Goal: Information Seeking & Learning: Learn about a topic

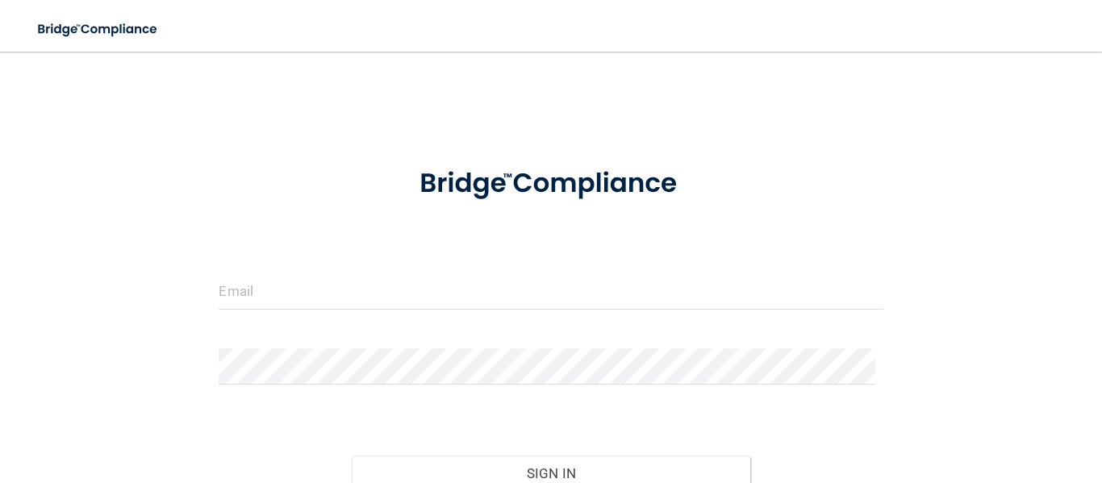
scroll to position [81, 0]
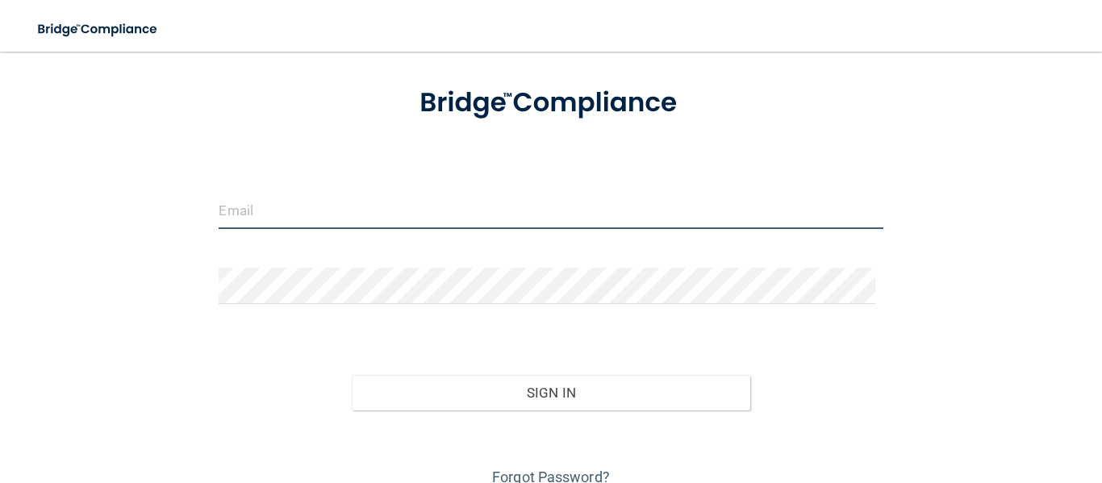
click at [370, 215] on input "email" at bounding box center [551, 211] width 664 height 36
type input "[EMAIL_ADDRESS][DOMAIN_NAME]"
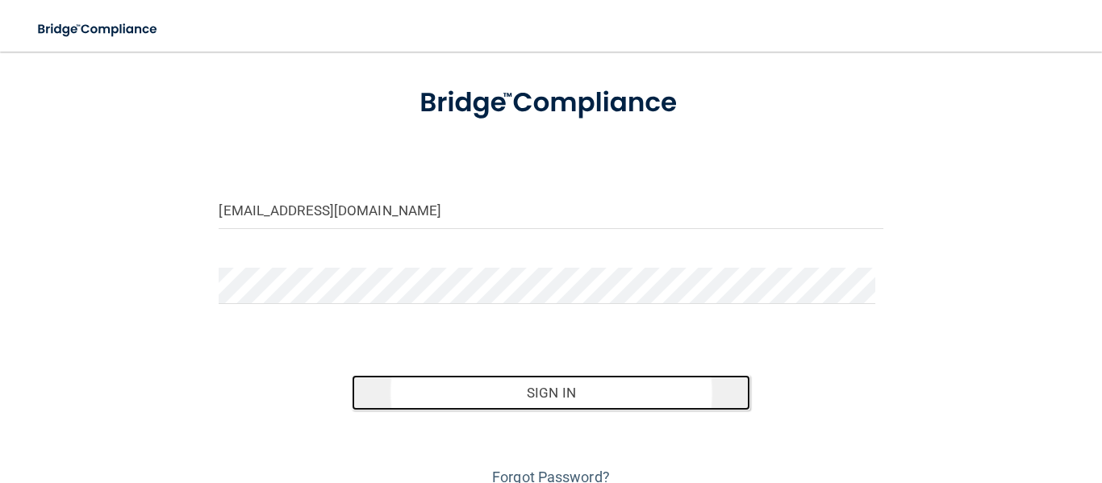
click at [507, 388] on button "Sign In" at bounding box center [551, 392] width 398 height 35
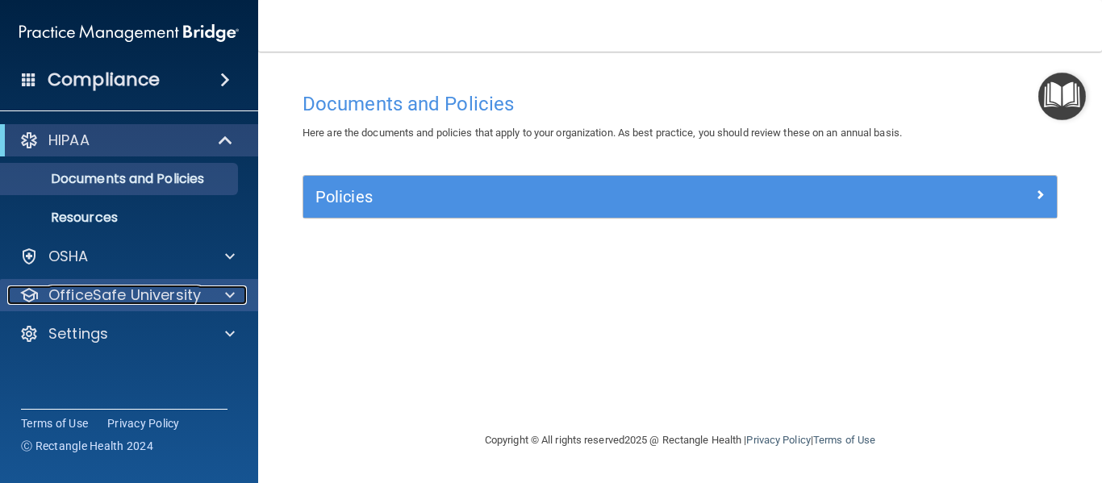
click at [227, 288] on span at bounding box center [230, 295] width 10 height 19
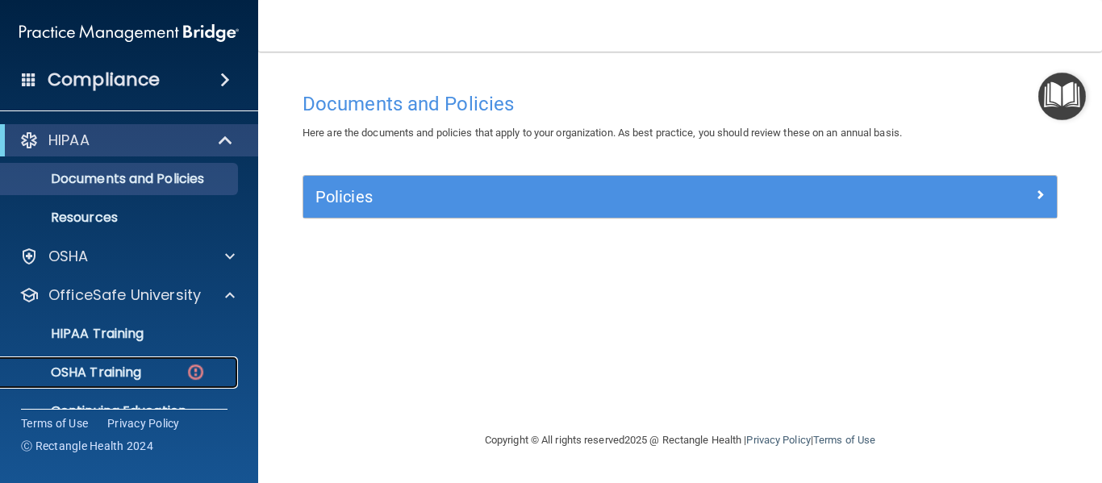
click at [141, 370] on p "OSHA Training" at bounding box center [75, 373] width 131 height 16
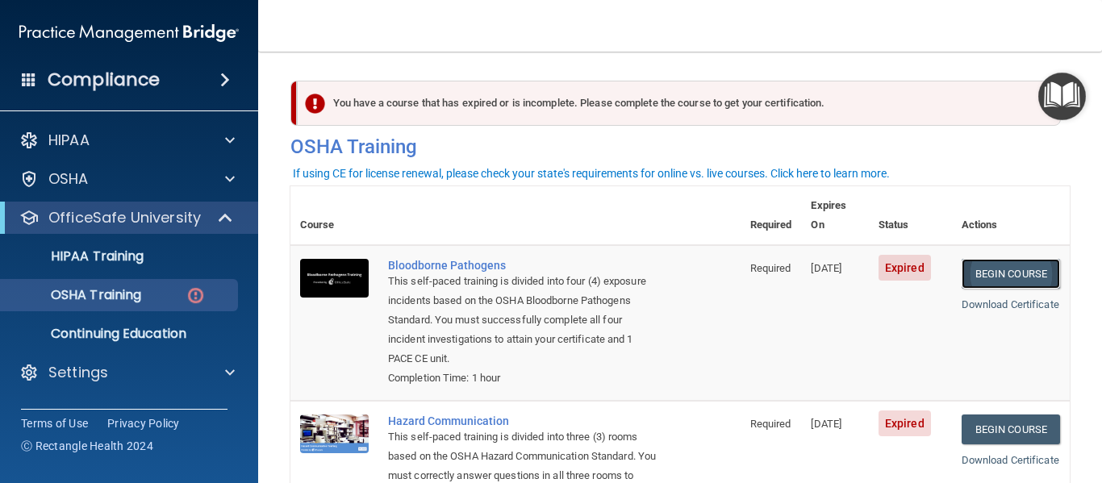
click at [1009, 259] on link "Begin Course" at bounding box center [1010, 274] width 98 height 30
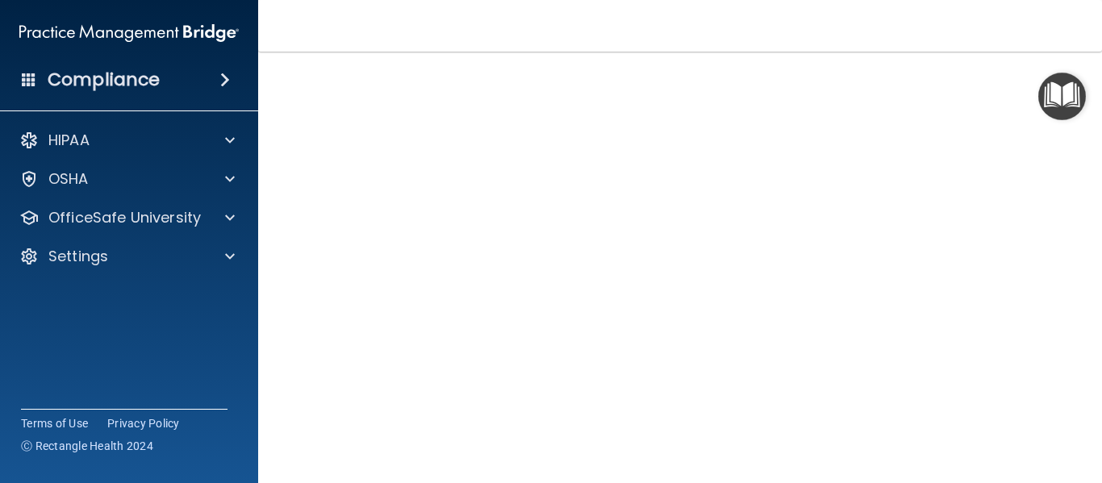
scroll to position [87, 0]
click at [1045, 175] on div "Bloodborne Pathogens Training This course doesn’t expire until 05/07/2025. Are …" at bounding box center [679, 276] width 779 height 558
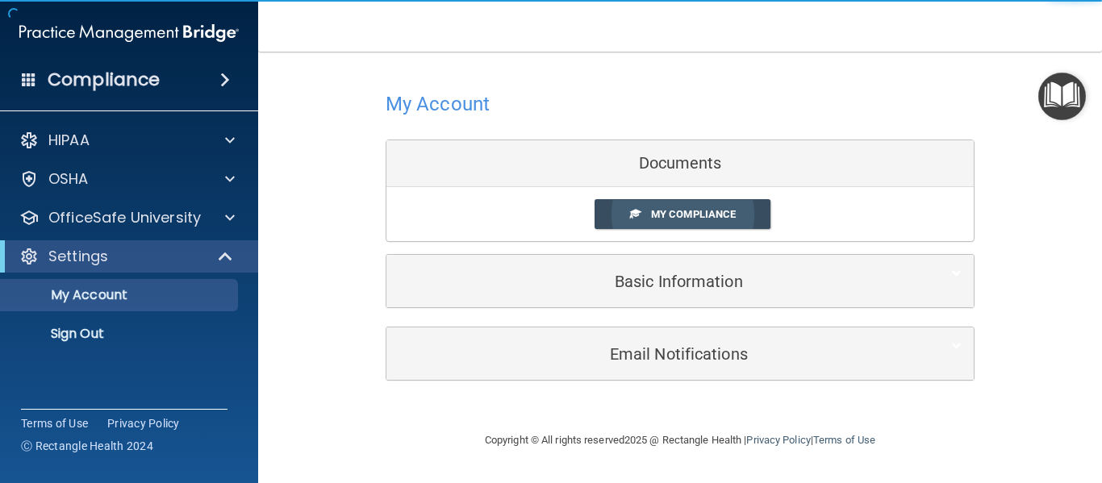
click at [681, 211] on span "My Compliance" at bounding box center [693, 214] width 85 height 12
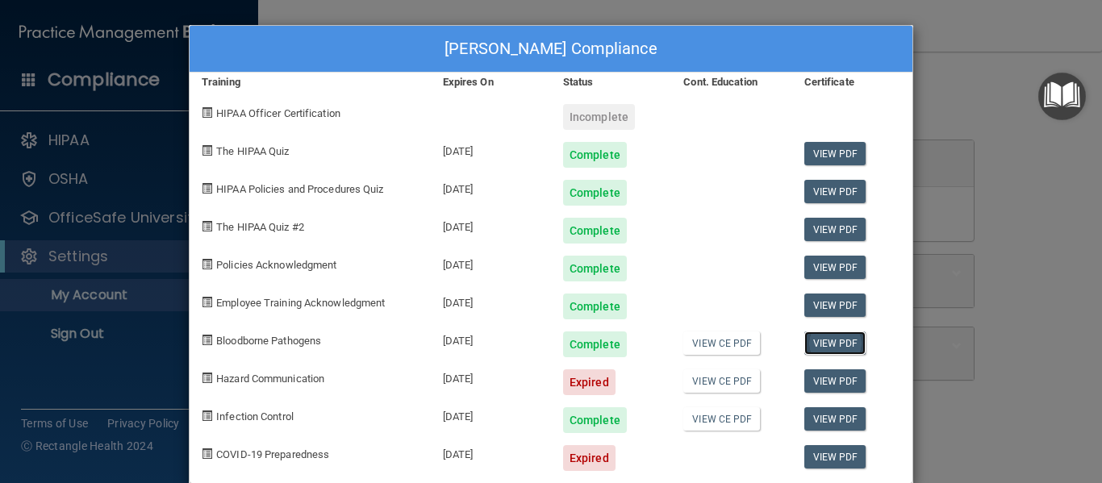
click at [840, 346] on link "View PDF" at bounding box center [835, 342] width 62 height 23
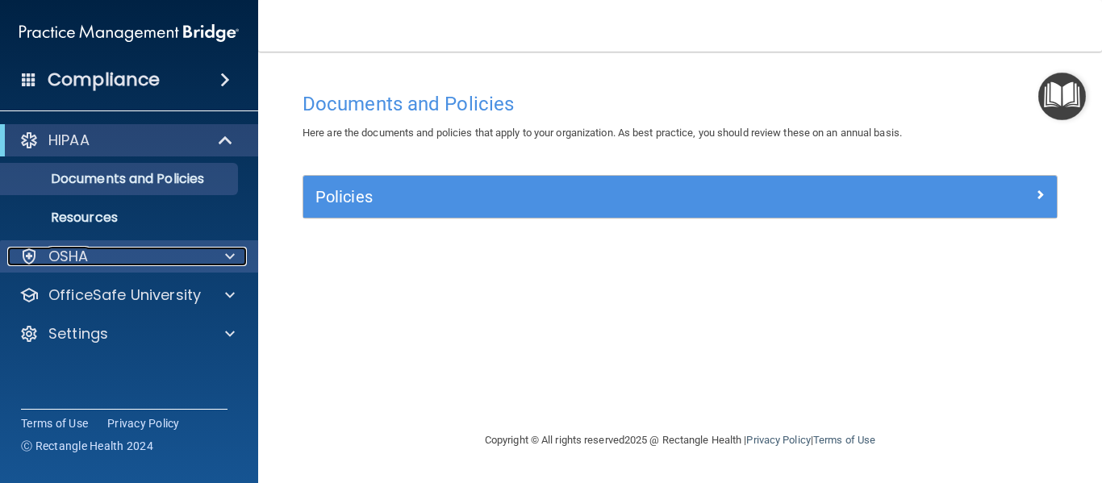
click at [203, 257] on div "OSHA" at bounding box center [107, 256] width 200 height 19
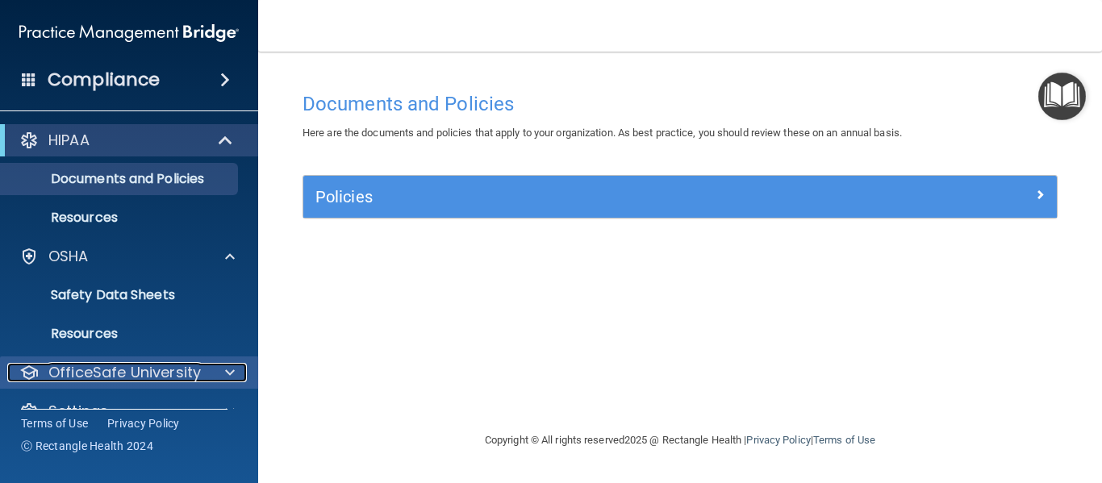
click at [189, 369] on p "OfficeSafe University" at bounding box center [124, 372] width 152 height 19
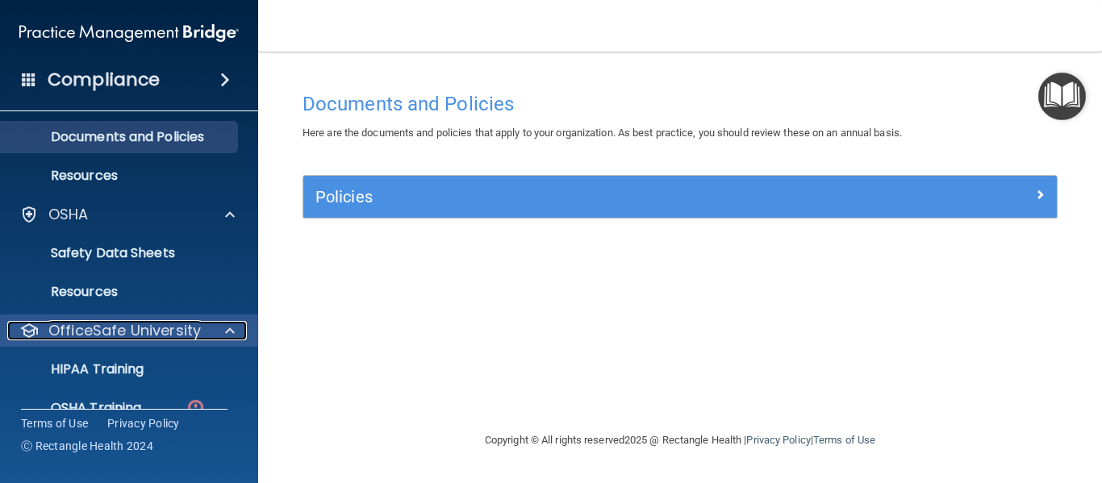
scroll to position [81, 0]
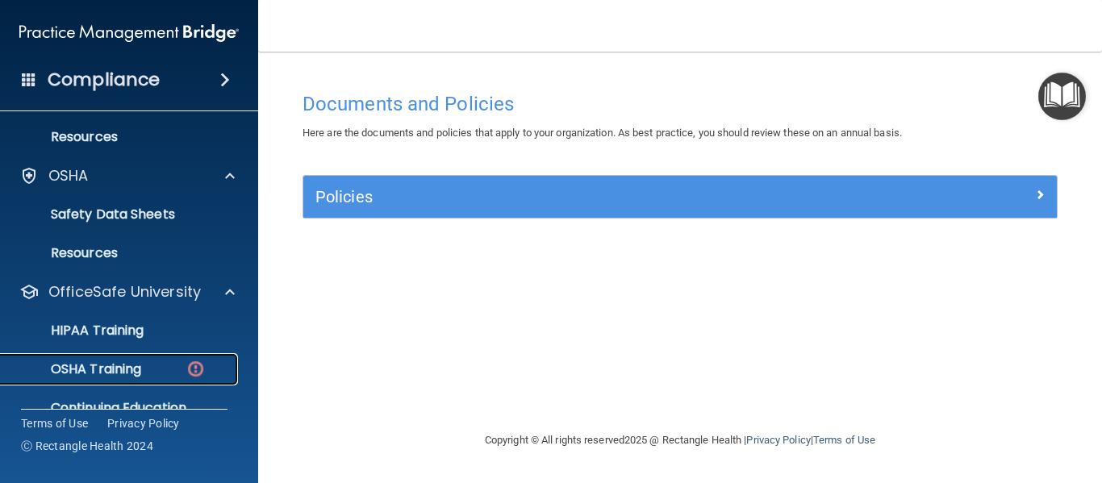
click at [150, 363] on div "OSHA Training" at bounding box center [120, 369] width 220 height 16
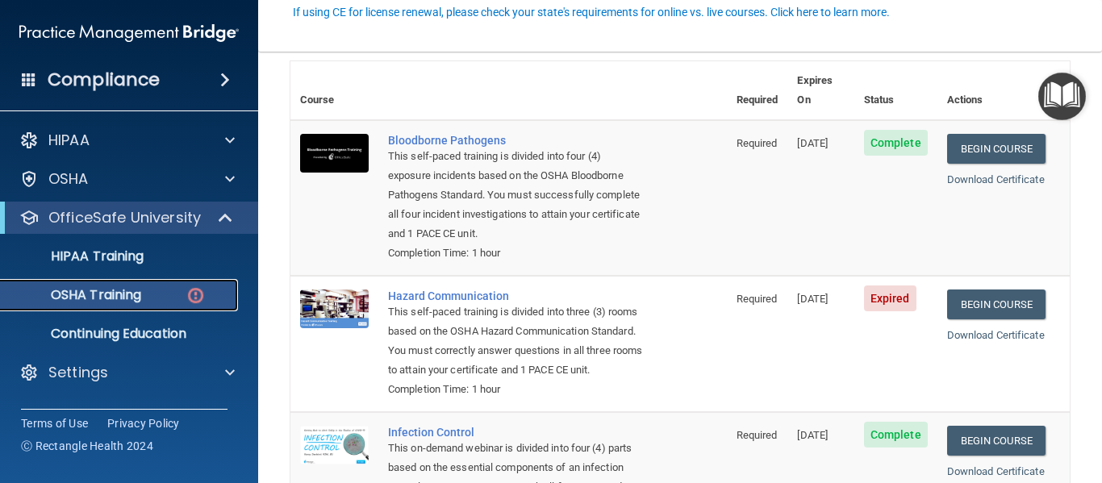
scroll to position [161, 0]
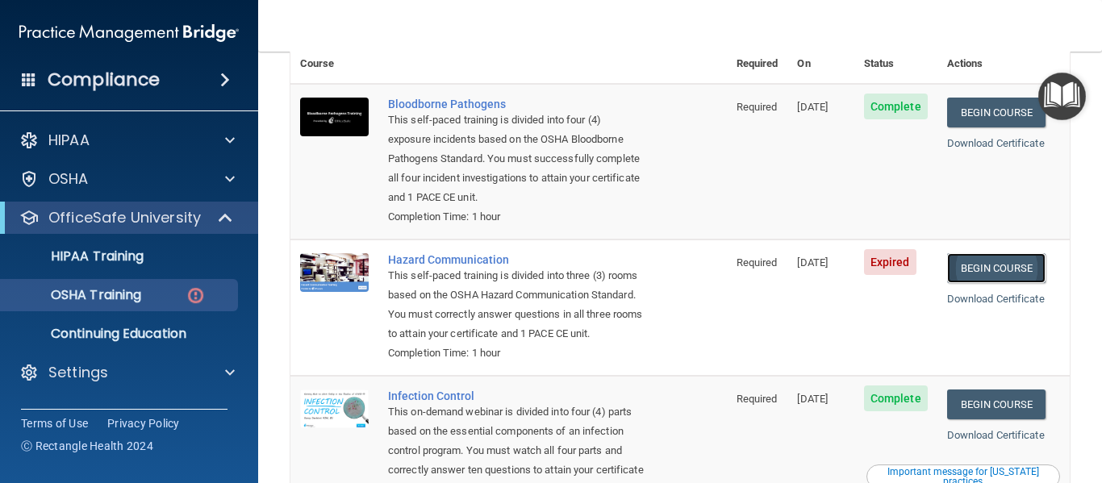
click at [980, 253] on link "Begin Course" at bounding box center [996, 268] width 98 height 30
click at [151, 294] on div "OSHA Training" at bounding box center [120, 295] width 220 height 16
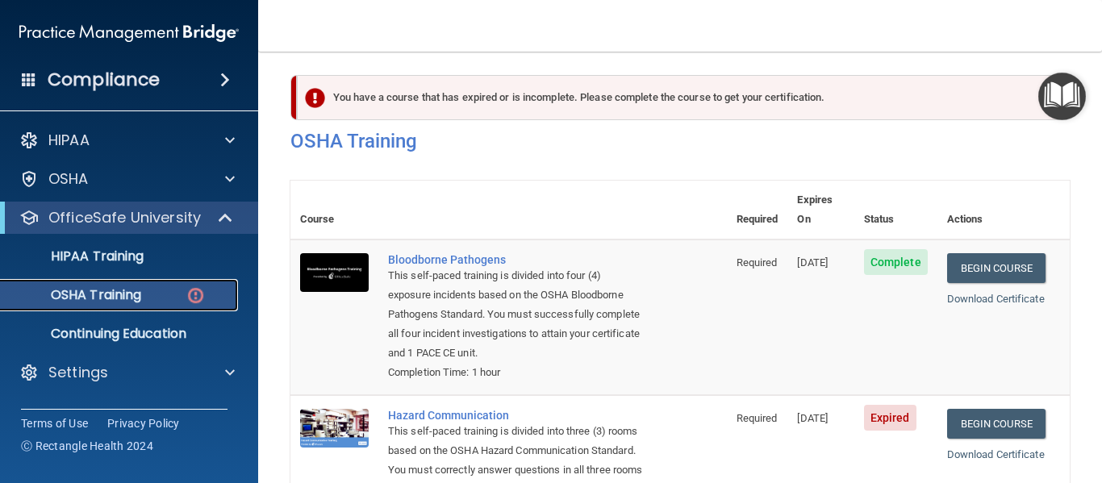
scroll to position [0, 0]
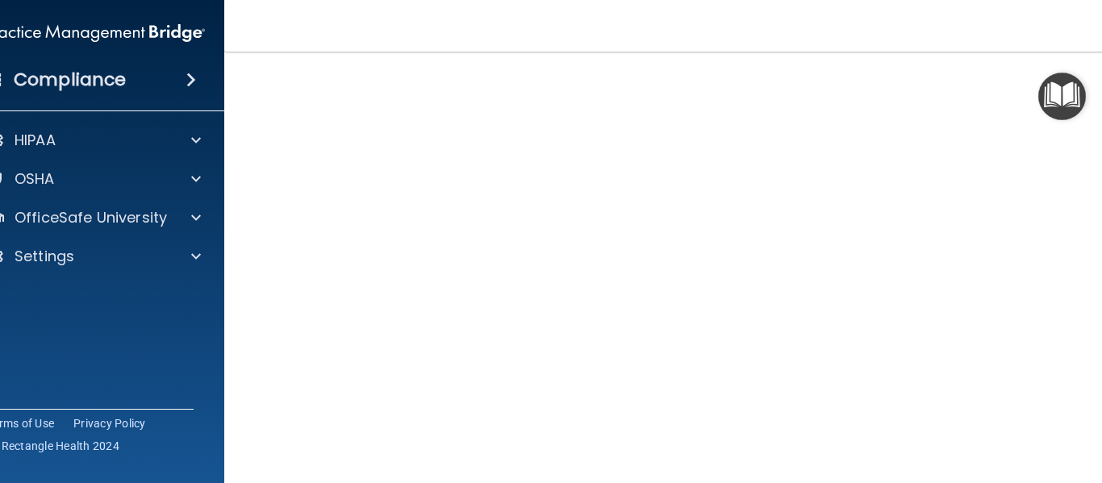
scroll to position [102, 0]
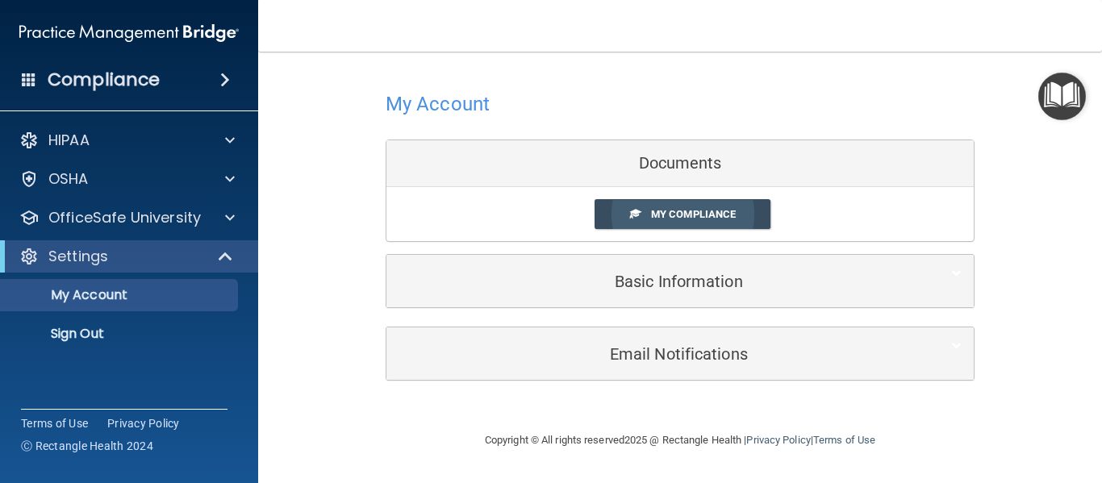
click at [687, 212] on span "My Compliance" at bounding box center [693, 214] width 85 height 12
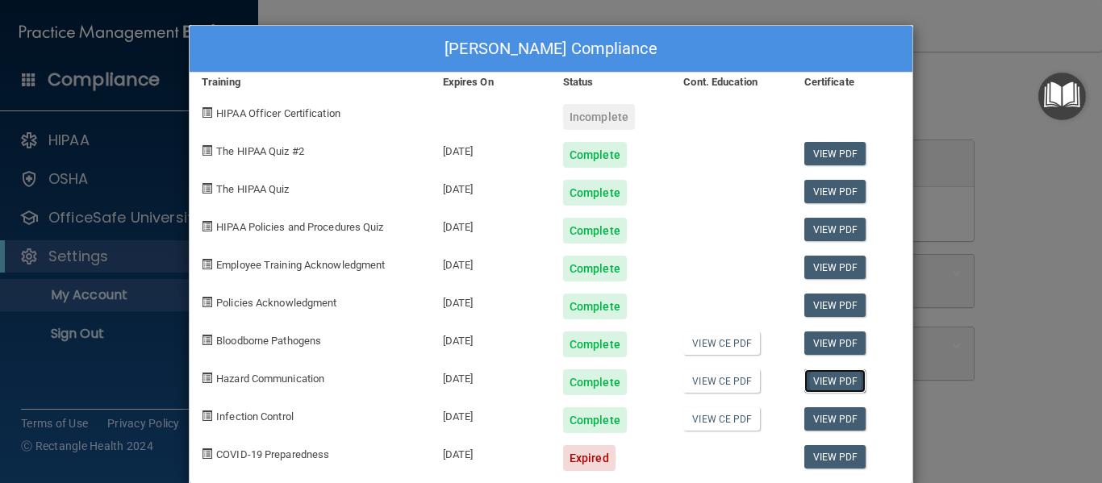
click at [828, 381] on link "View PDF" at bounding box center [835, 380] width 62 height 23
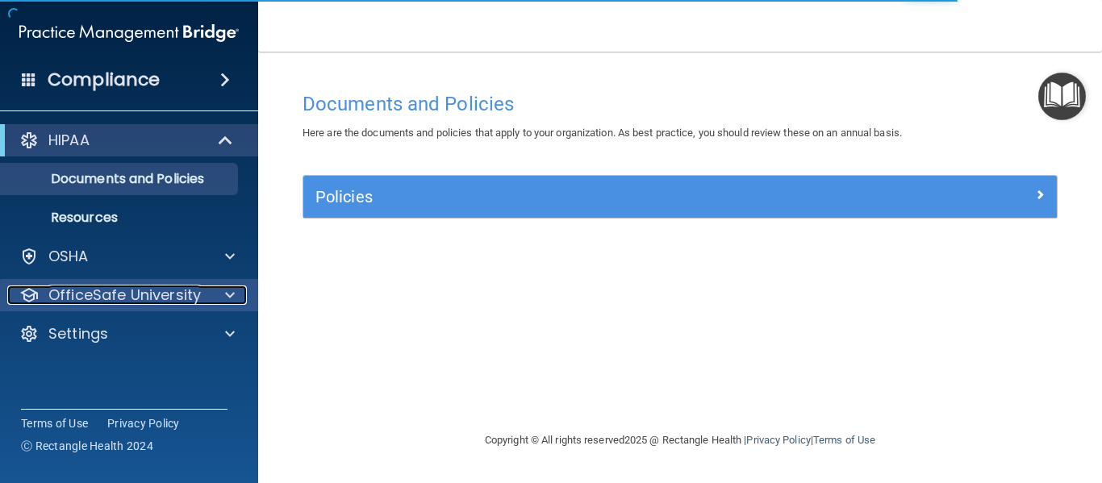
click at [224, 294] on div at bounding box center [227, 295] width 40 height 19
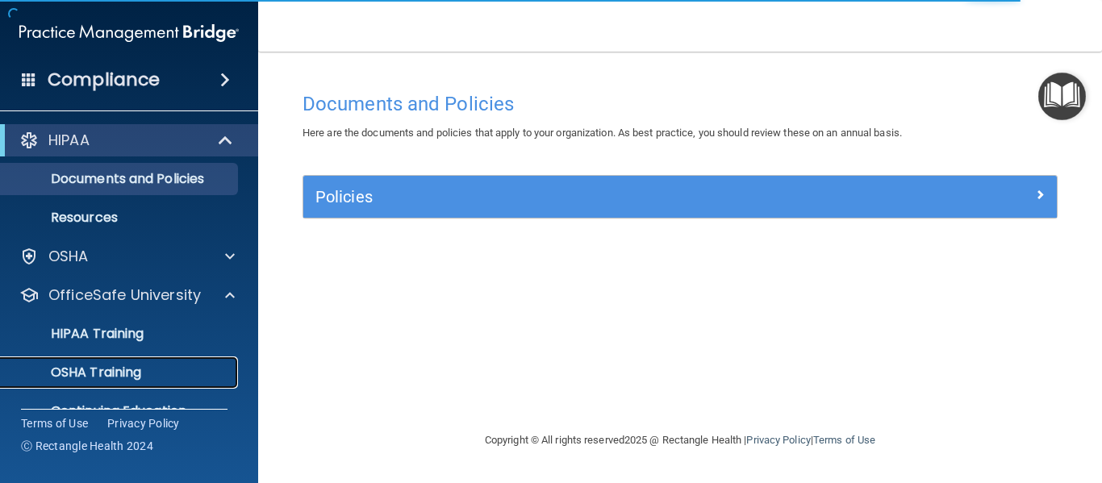
click at [153, 365] on div "OSHA Training" at bounding box center [120, 373] width 220 height 16
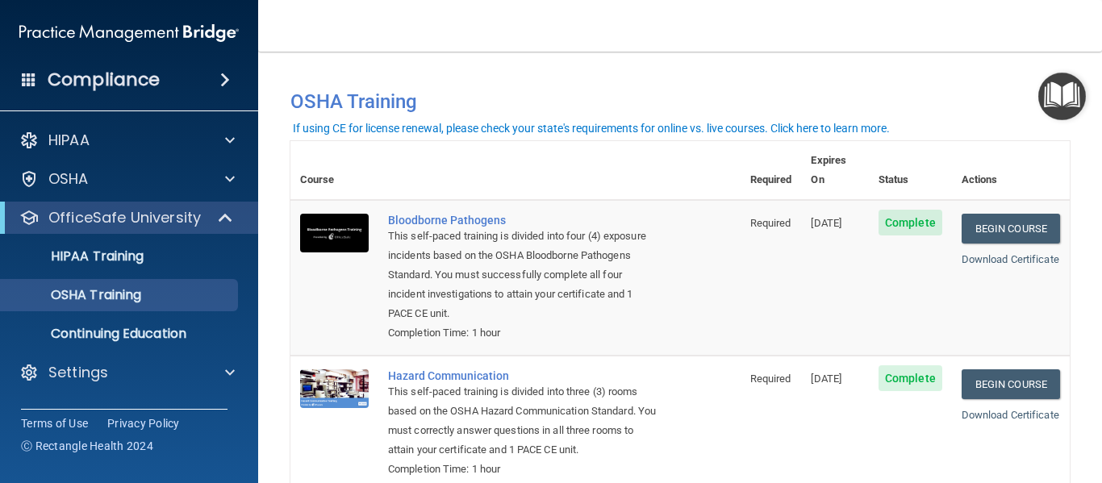
click at [160, 77] on div "Compliance" at bounding box center [129, 79] width 258 height 35
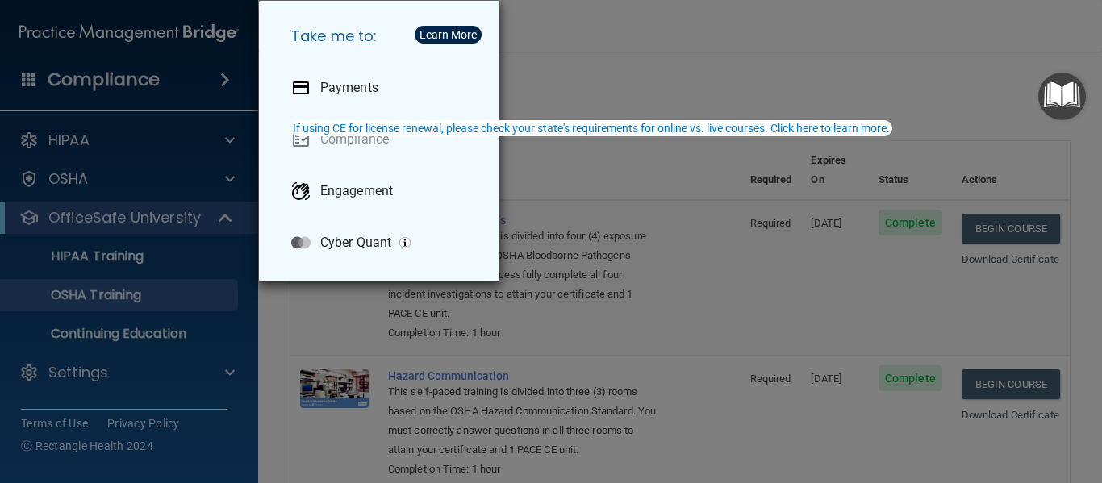
click at [166, 87] on div "Take me to: Payments Compliance Engagement Cyber Quant" at bounding box center [551, 241] width 1102 height 483
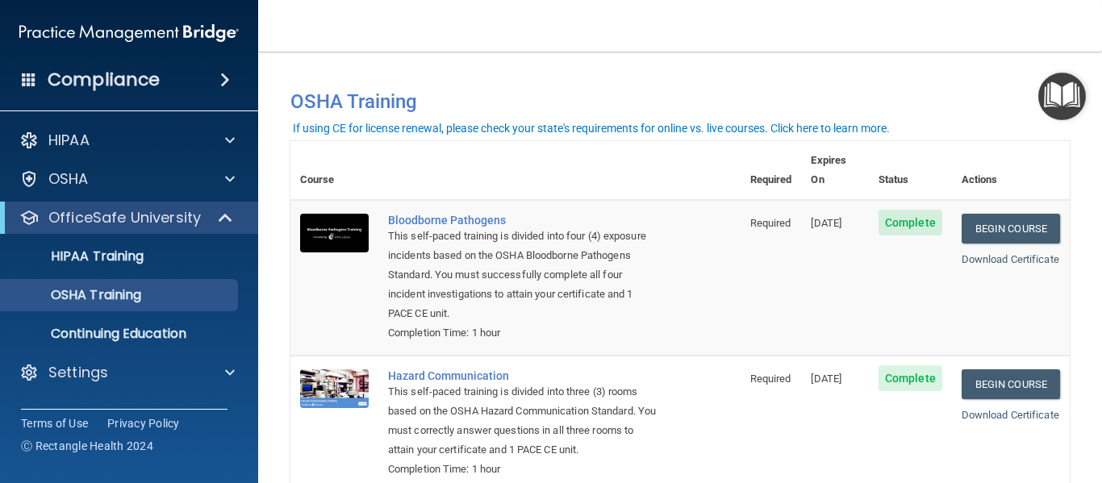
drag, startPoint x: 1030, startPoint y: 1, endPoint x: 754, endPoint y: 74, distance: 285.4
click at [754, 74] on div "You have a course that has expired or is incomplete. Please complete the course…" at bounding box center [679, 95] width 803 height 54
